Goal: Ask a question

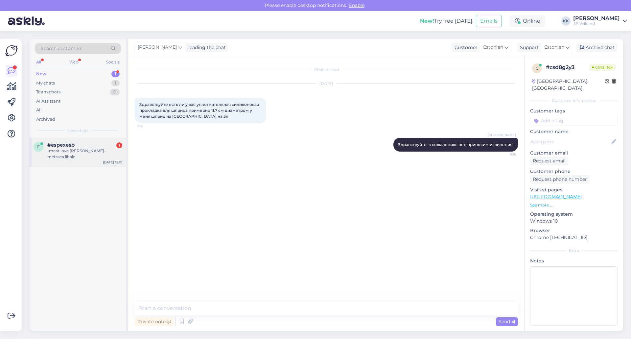
click at [70, 152] on div "-meat love [PERSON_NAME]-metssea lihale" at bounding box center [84, 154] width 75 height 12
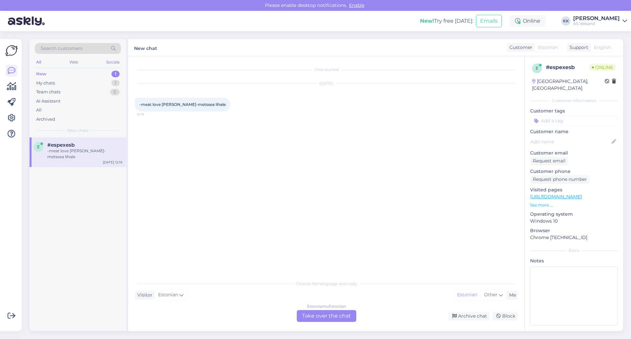
click at [323, 320] on div "Estonian to Estonian Take over the chat" at bounding box center [326, 316] width 59 height 12
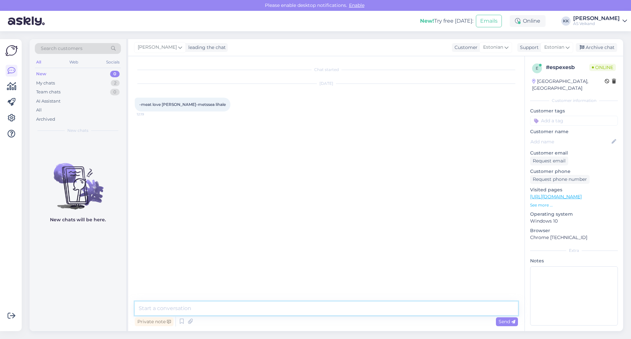
click at [310, 303] on textarea at bounding box center [326, 308] width 383 height 14
type textarea "Tere, tehnoloogiliste küsimustega soovitan Teil pöörduda tehnoloogi [PERSON_NAM…"
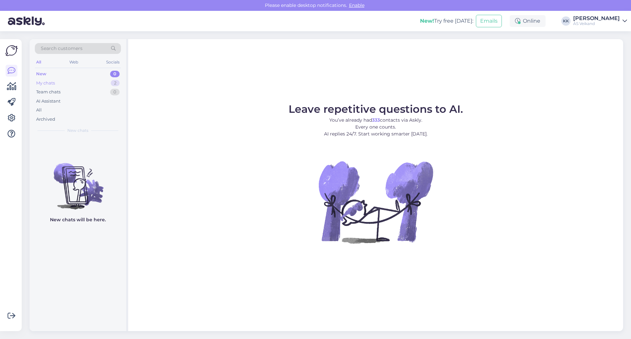
click at [99, 84] on div "My chats 2" at bounding box center [78, 83] width 86 height 9
